Goal: Transaction & Acquisition: Purchase product/service

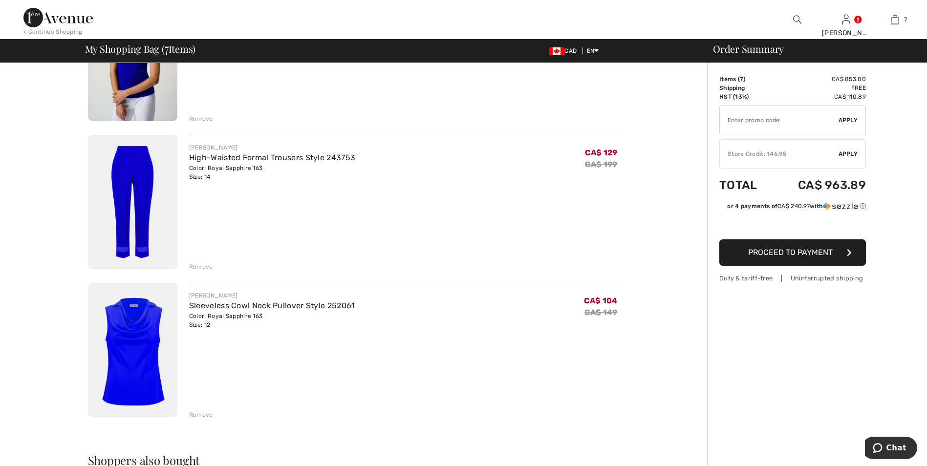
scroll to position [830, 0]
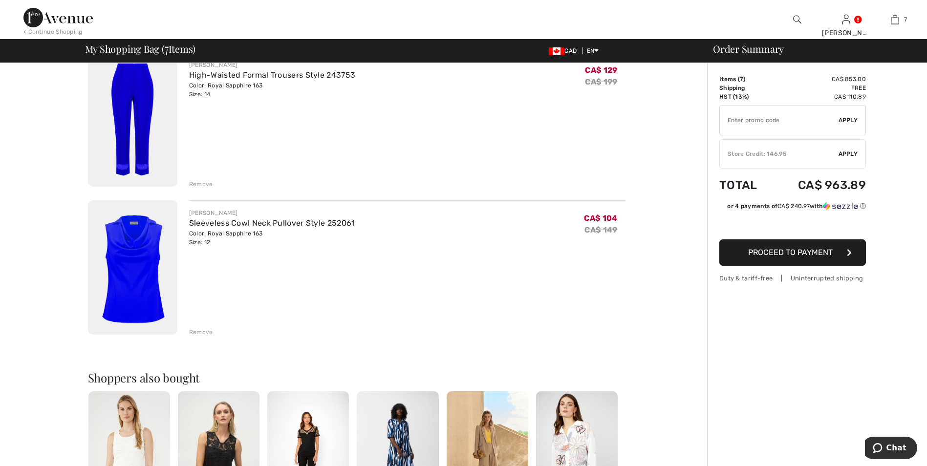
click at [197, 333] on div "Remove" at bounding box center [201, 332] width 24 height 9
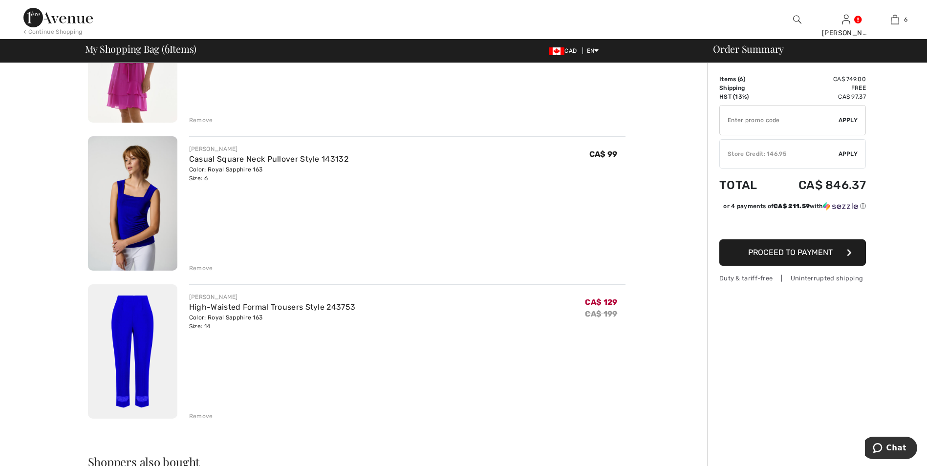
scroll to position [488, 0]
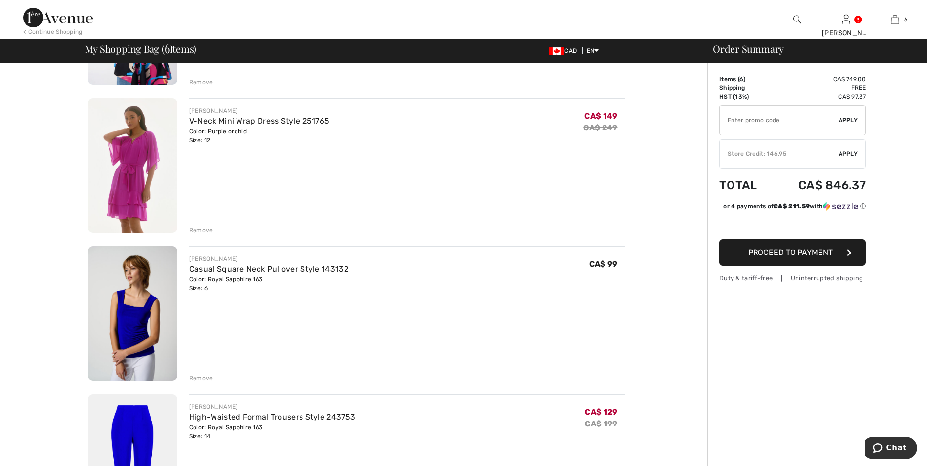
click at [127, 312] on img at bounding box center [132, 313] width 89 height 134
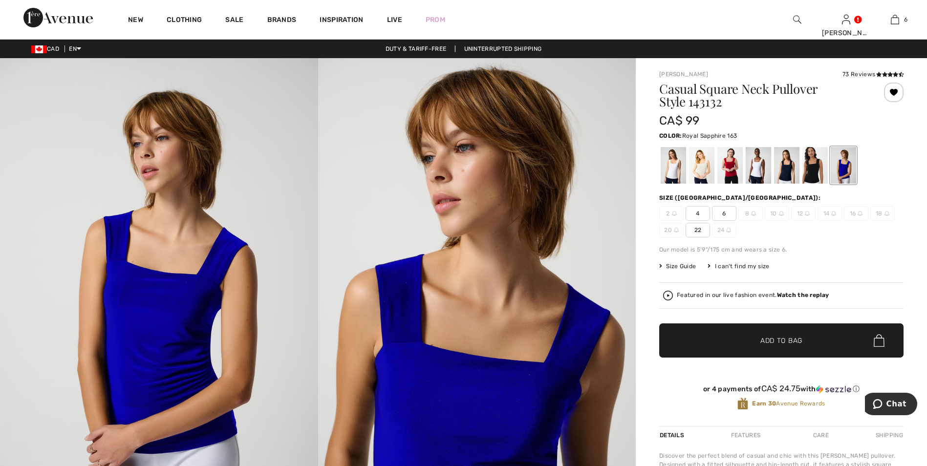
click at [842, 171] on div at bounding box center [842, 165] width 25 height 37
click at [846, 166] on div at bounding box center [842, 165] width 25 height 37
click at [816, 165] on div at bounding box center [814, 165] width 25 height 37
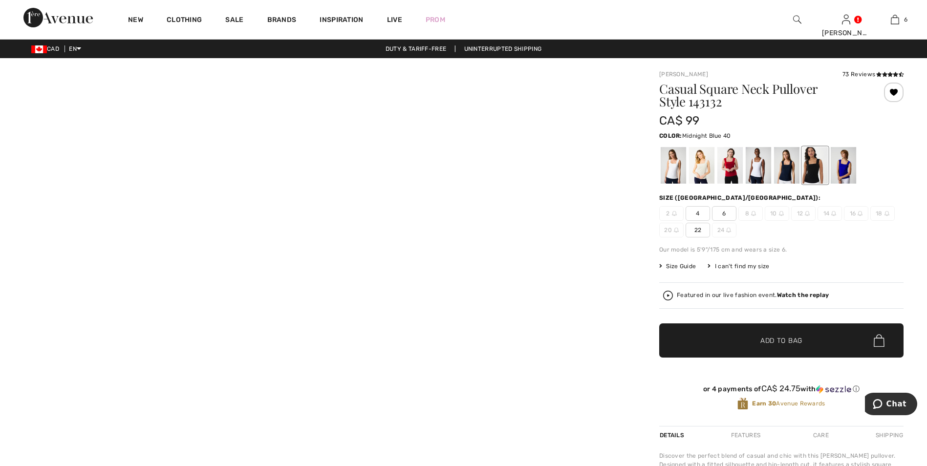
click at [788, 170] on div at bounding box center [786, 165] width 25 height 37
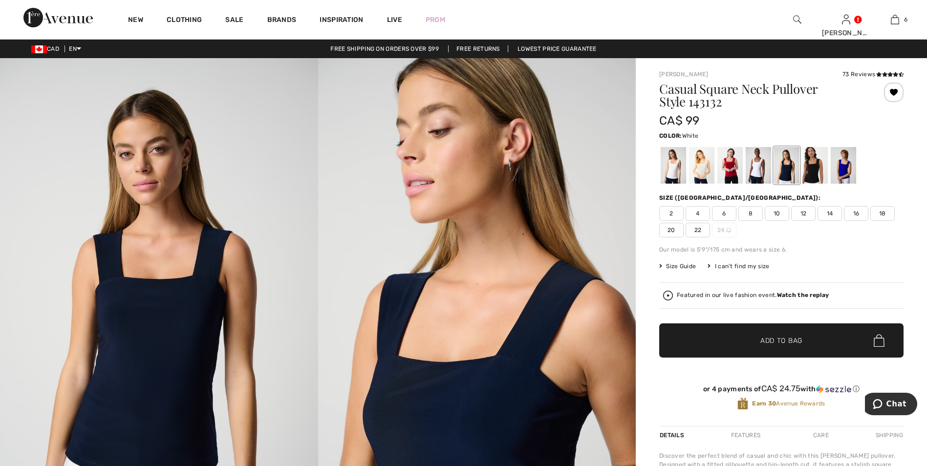
click at [757, 170] on div at bounding box center [757, 165] width 25 height 37
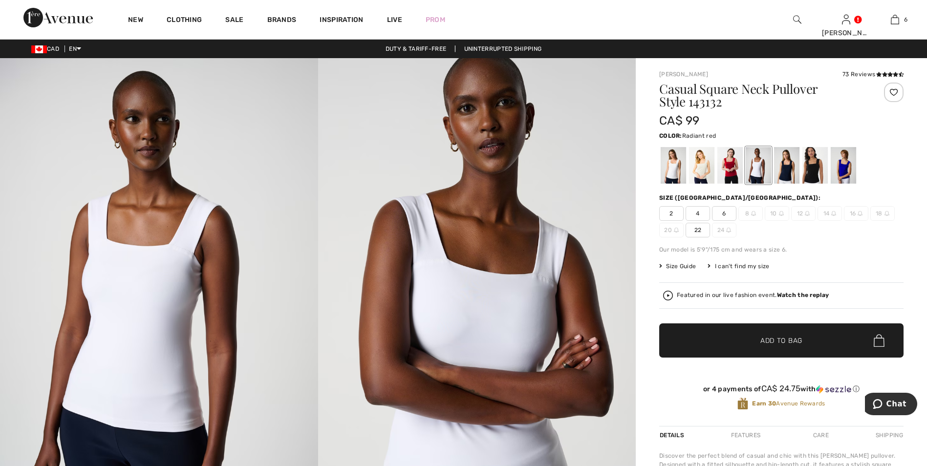
click at [721, 170] on div at bounding box center [729, 165] width 25 height 37
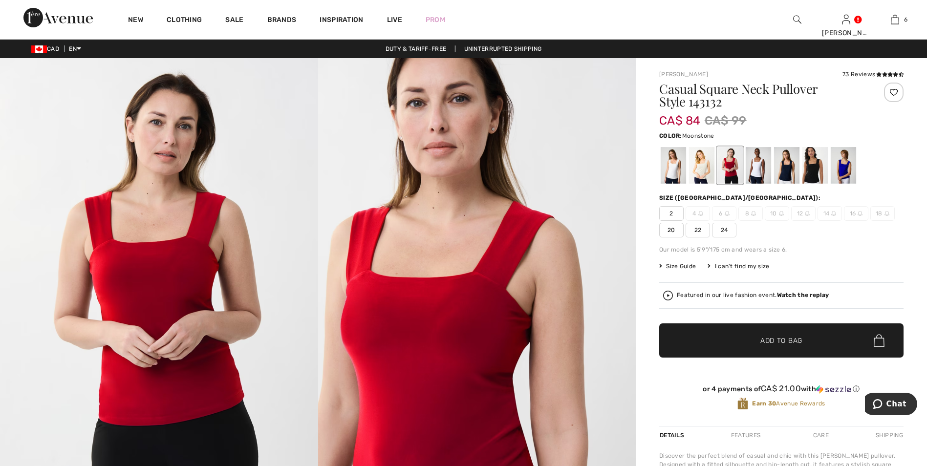
click at [707, 167] on div at bounding box center [701, 165] width 25 height 37
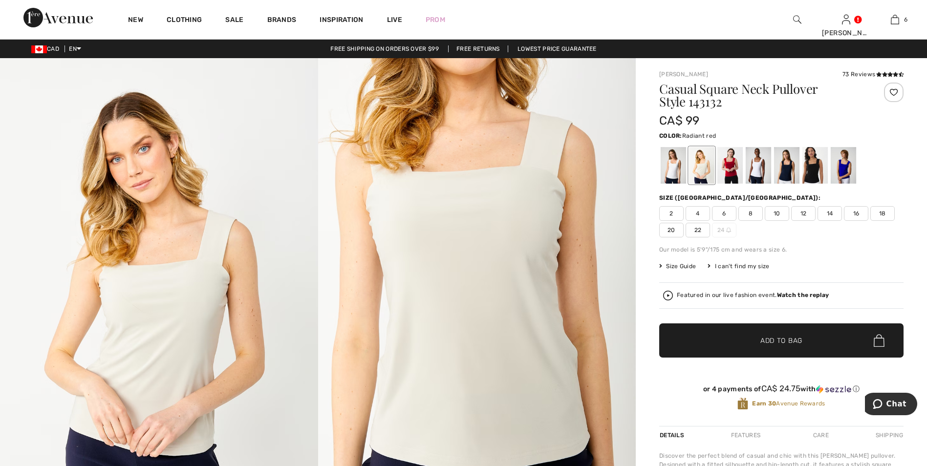
click at [733, 163] on div at bounding box center [729, 165] width 25 height 37
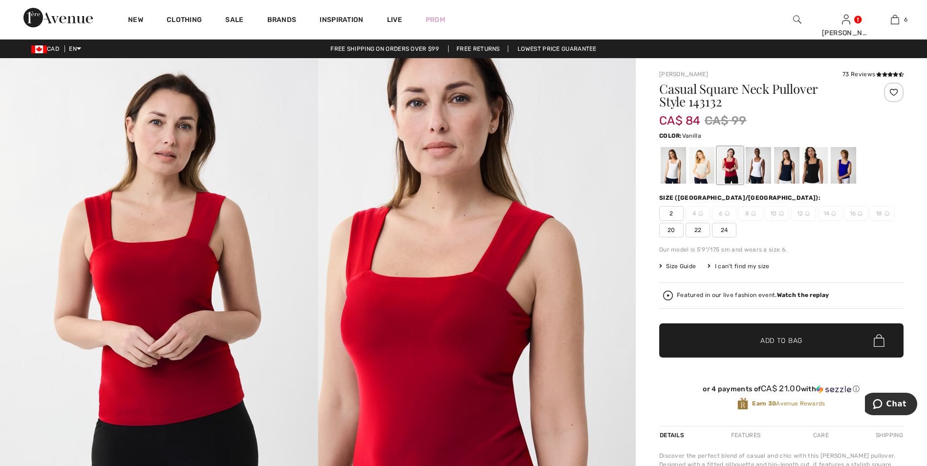
click at [673, 168] on div at bounding box center [672, 165] width 25 height 37
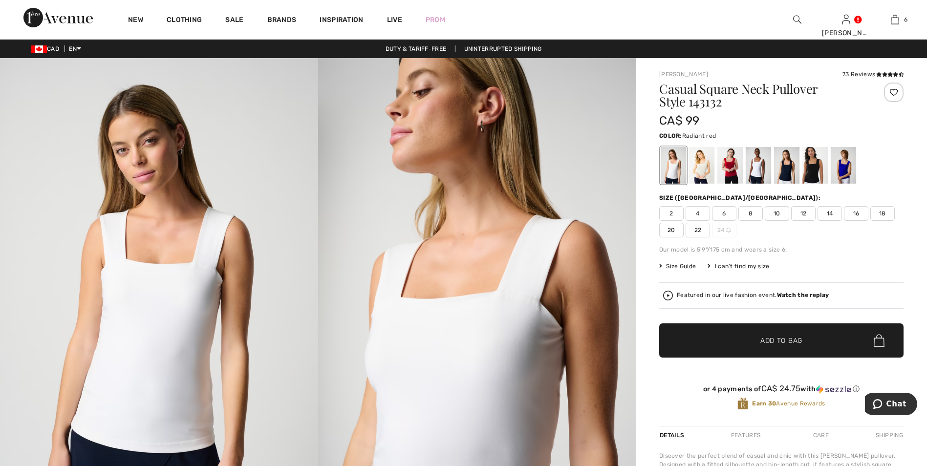
click at [728, 164] on div at bounding box center [729, 165] width 25 height 37
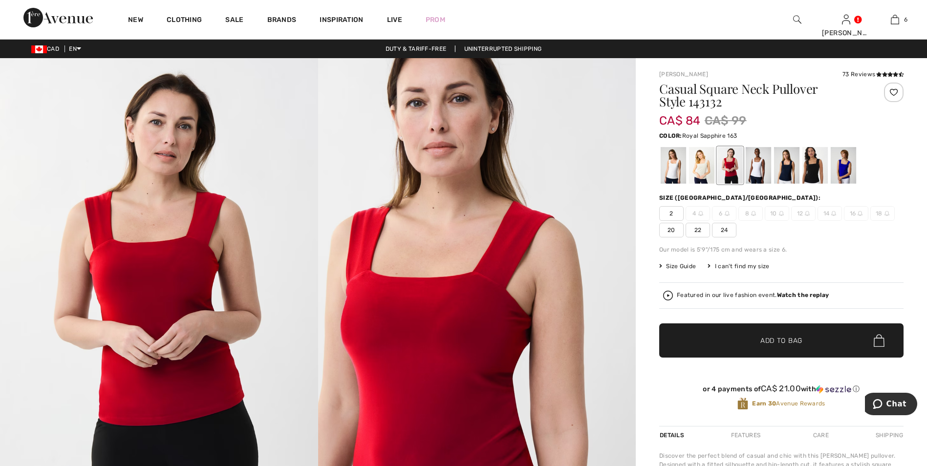
click at [843, 163] on div at bounding box center [842, 165] width 25 height 37
